Goal: Task Accomplishment & Management: Use online tool/utility

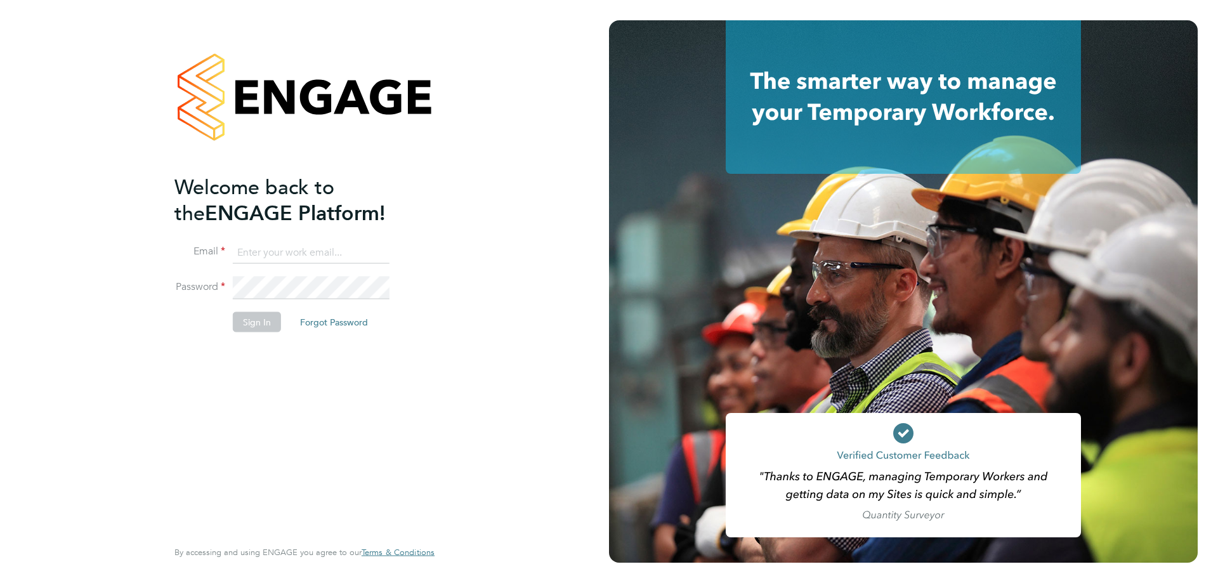
type input "l.moody@ionic.jobs"
click at [254, 322] on button "Sign In" at bounding box center [257, 322] width 48 height 20
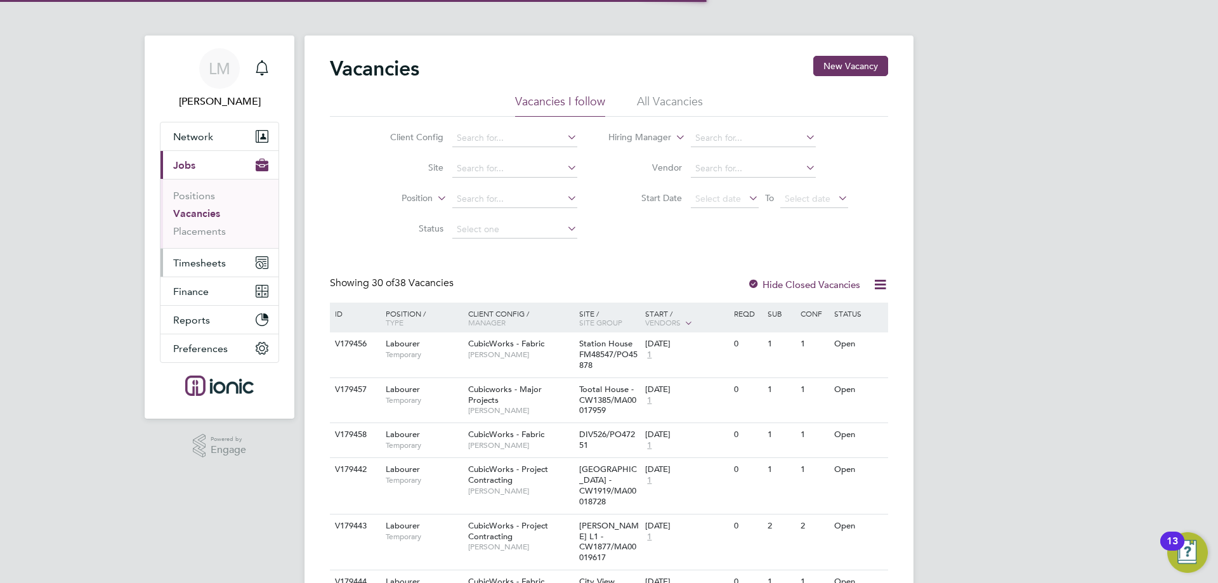
click at [206, 262] on span "Timesheets" at bounding box center [199, 263] width 53 height 12
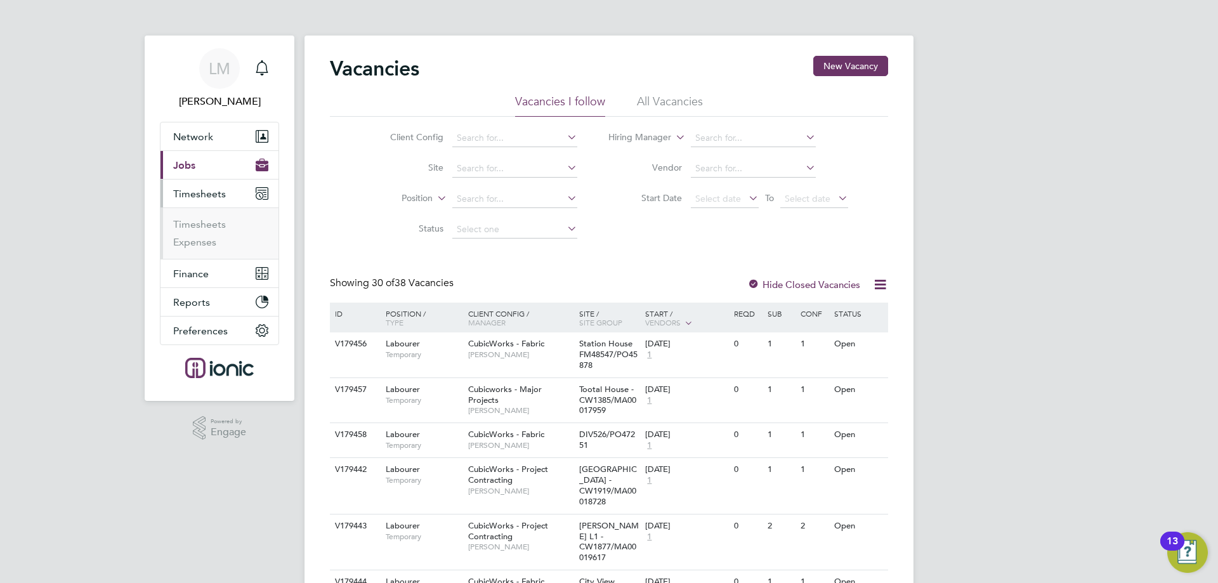
click at [201, 214] on ul "Timesheets Expenses" at bounding box center [220, 232] width 118 height 51
drag, startPoint x: 203, startPoint y: 229, endPoint x: 232, endPoint y: 230, distance: 29.2
click at [203, 230] on link "Timesheets" at bounding box center [199, 224] width 53 height 12
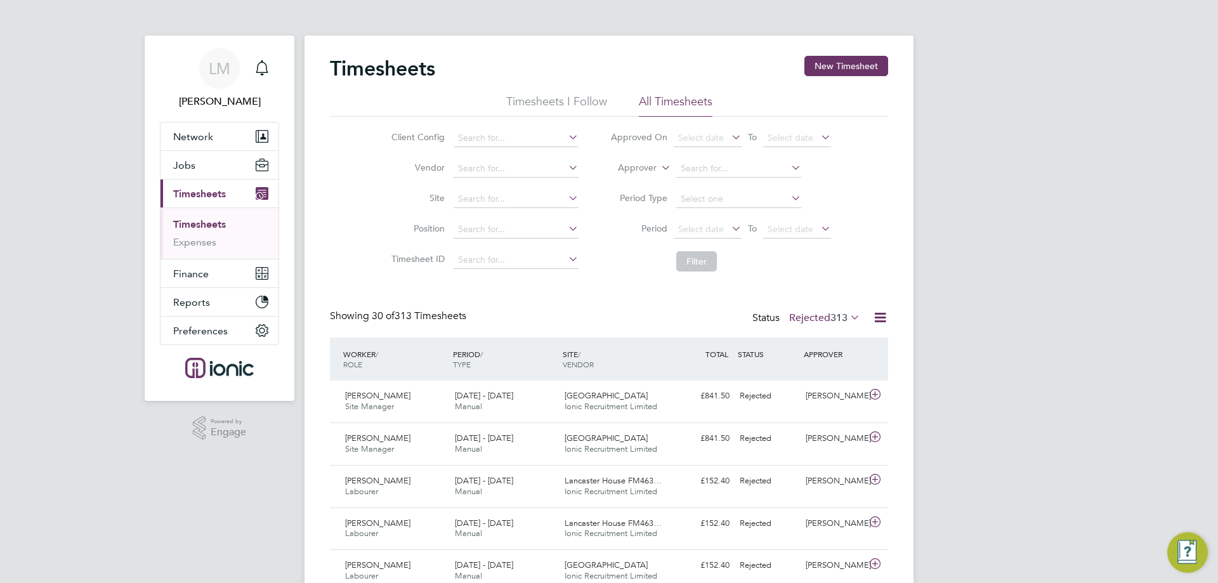
click at [818, 315] on label "Rejected 313" at bounding box center [824, 318] width 71 height 13
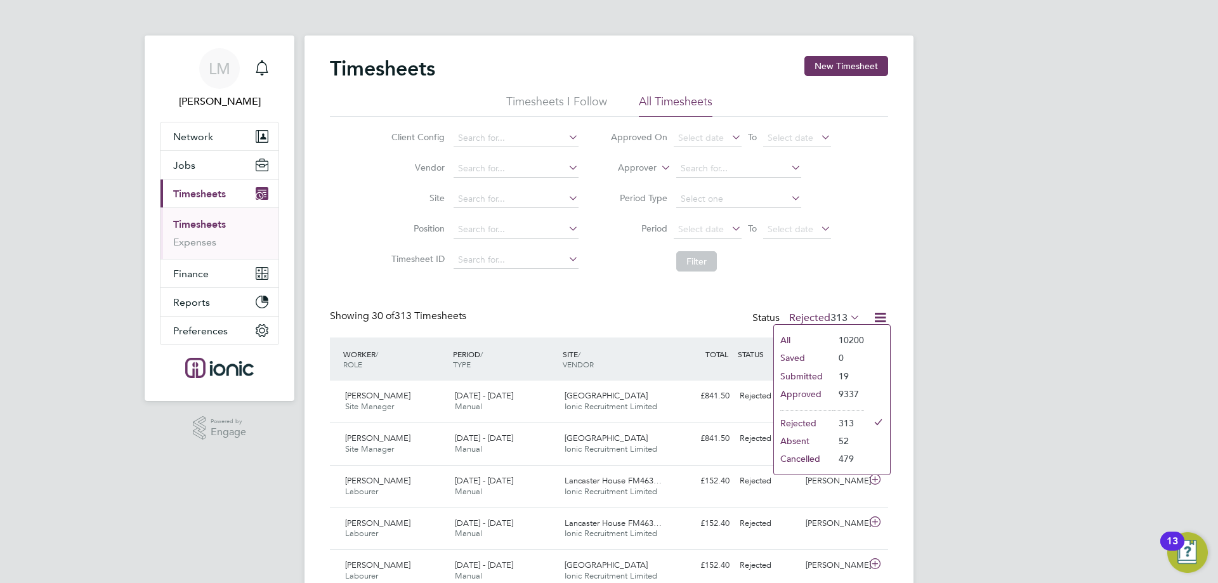
click at [816, 379] on li "Submitted" at bounding box center [803, 376] width 58 height 18
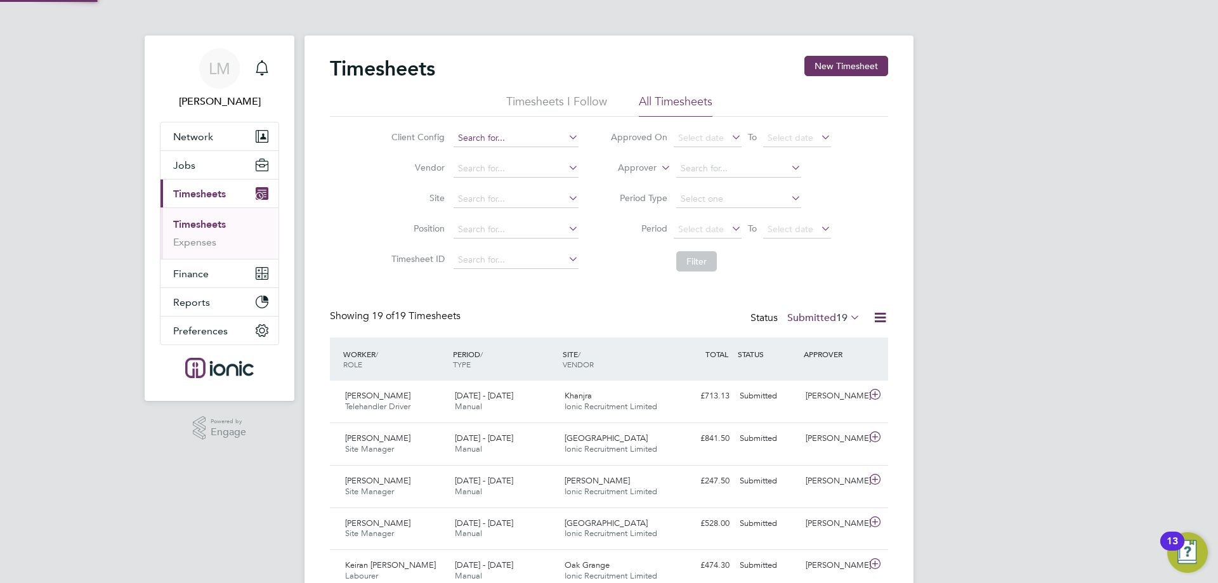
click at [454, 141] on input at bounding box center [516, 138] width 125 height 18
click at [515, 254] on li "Elan Homes Ionic" at bounding box center [539, 259] width 174 height 17
type input "Elan Homes Ionic"
click at [689, 258] on button "Filter" at bounding box center [696, 261] width 41 height 20
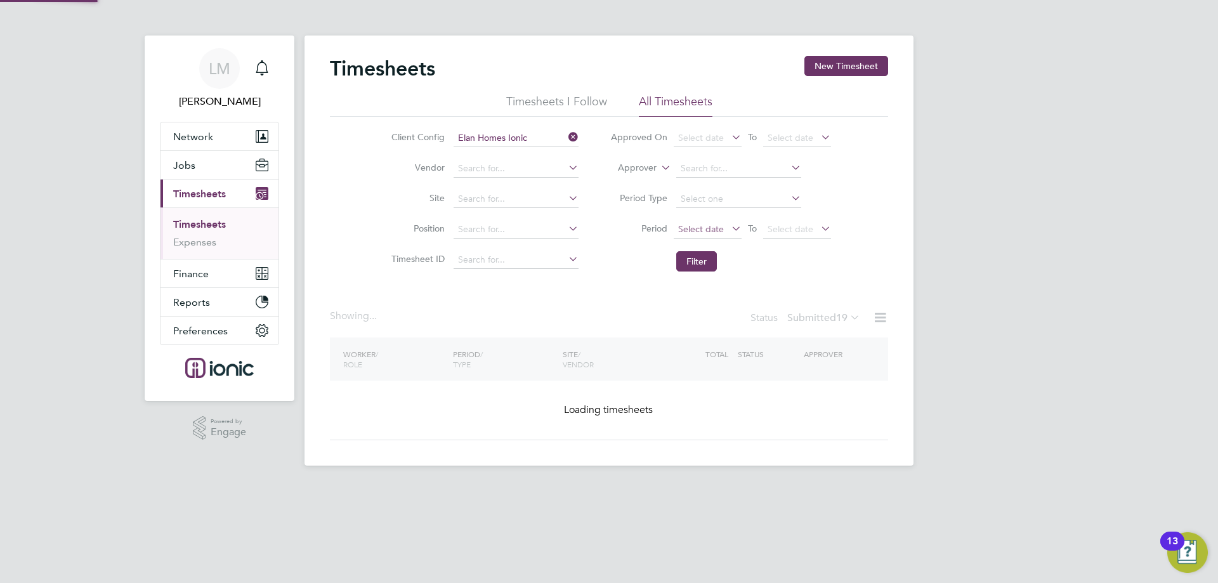
click at [718, 228] on span "Select date" at bounding box center [701, 228] width 46 height 11
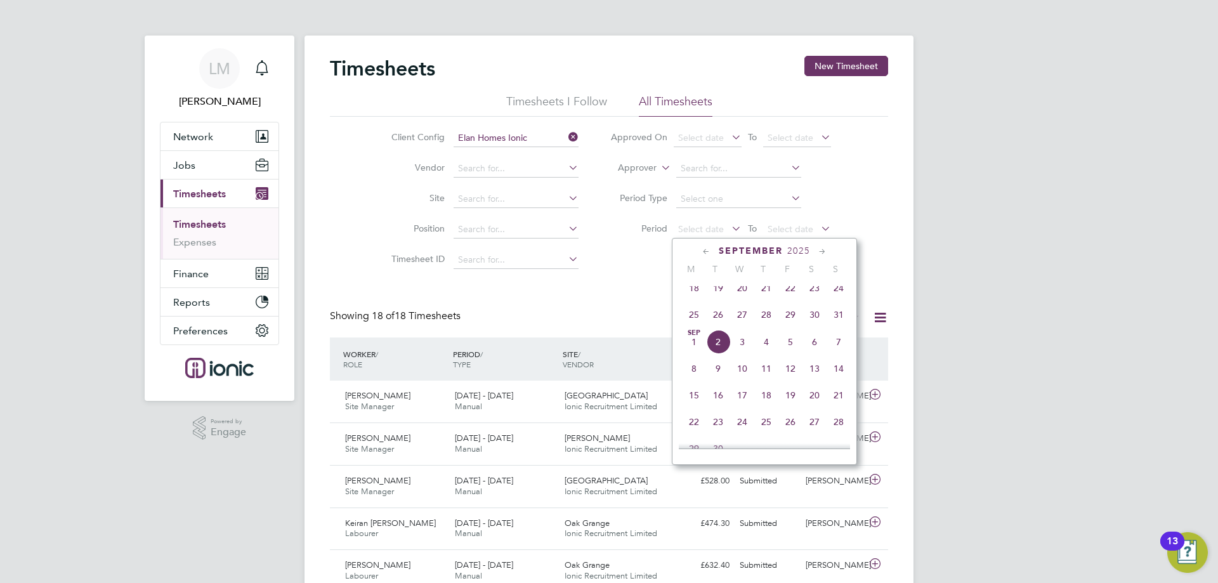
click at [699, 323] on span "25" at bounding box center [694, 315] width 24 height 24
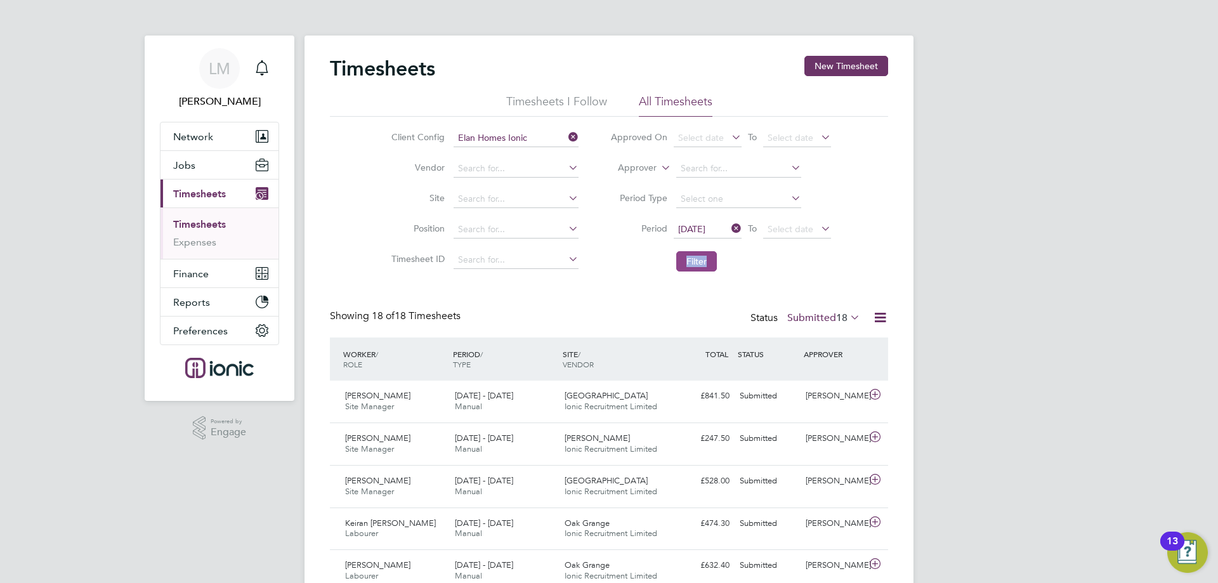
click at [706, 254] on li "Filter" at bounding box center [721, 261] width 253 height 33
click at [705, 258] on button "Filter" at bounding box center [696, 261] width 41 height 20
